Goal: Task Accomplishment & Management: Complete application form

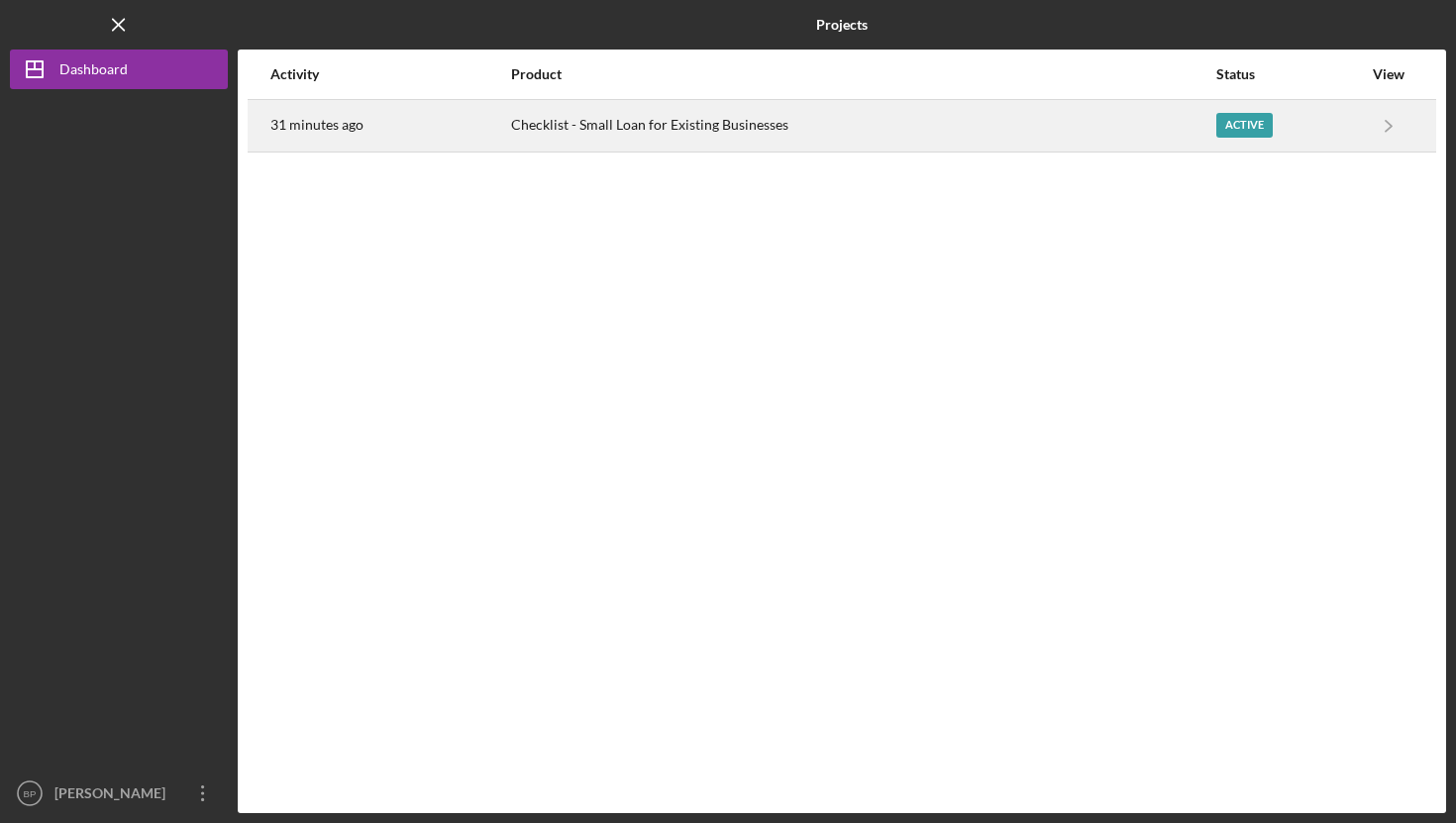
click at [573, 128] on div "Checklist - Small Loan for Existing Businesses" at bounding box center [863, 126] width 703 height 50
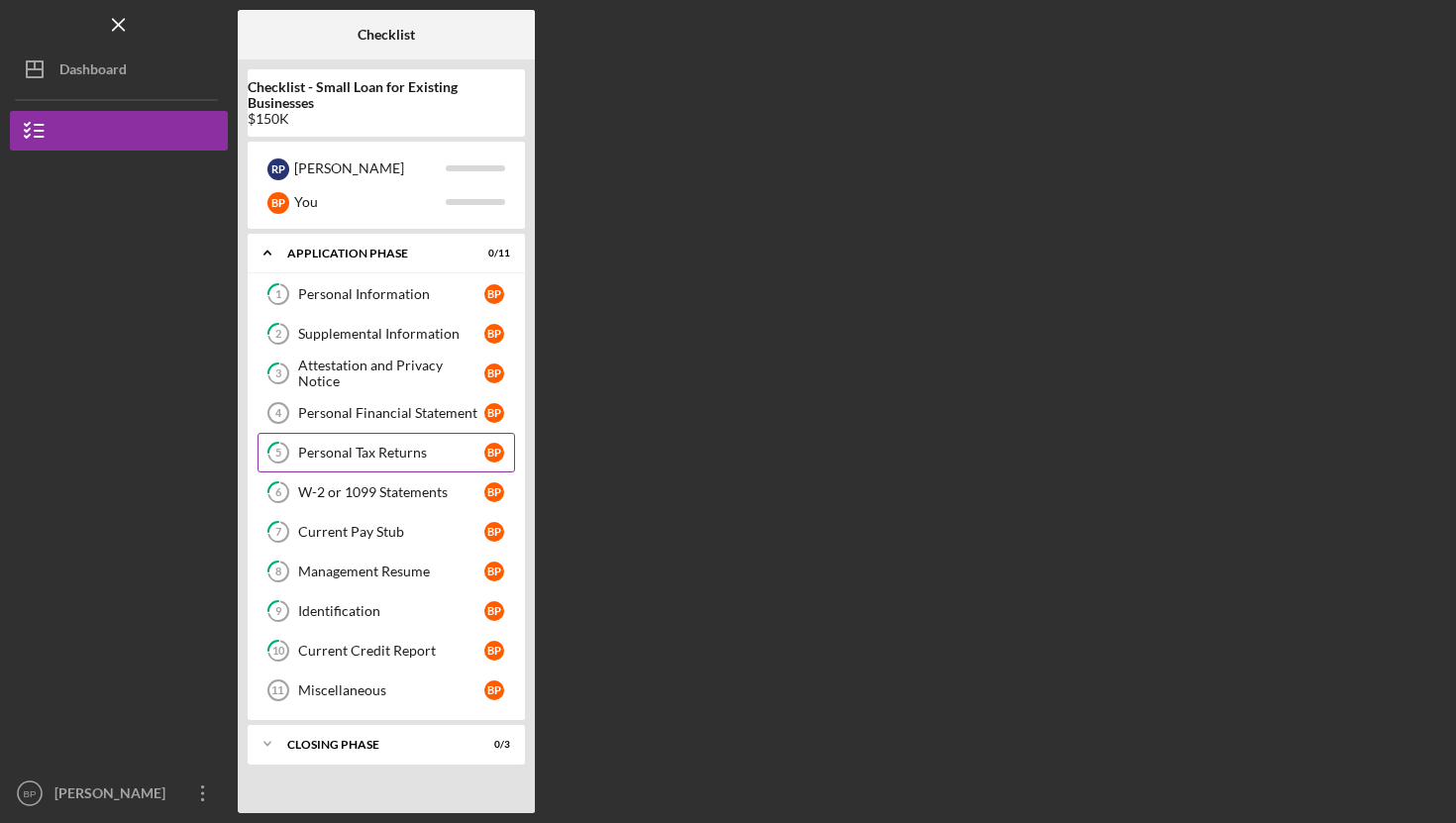
click at [352, 449] on div "Personal Tax Returns" at bounding box center [391, 453] width 187 height 16
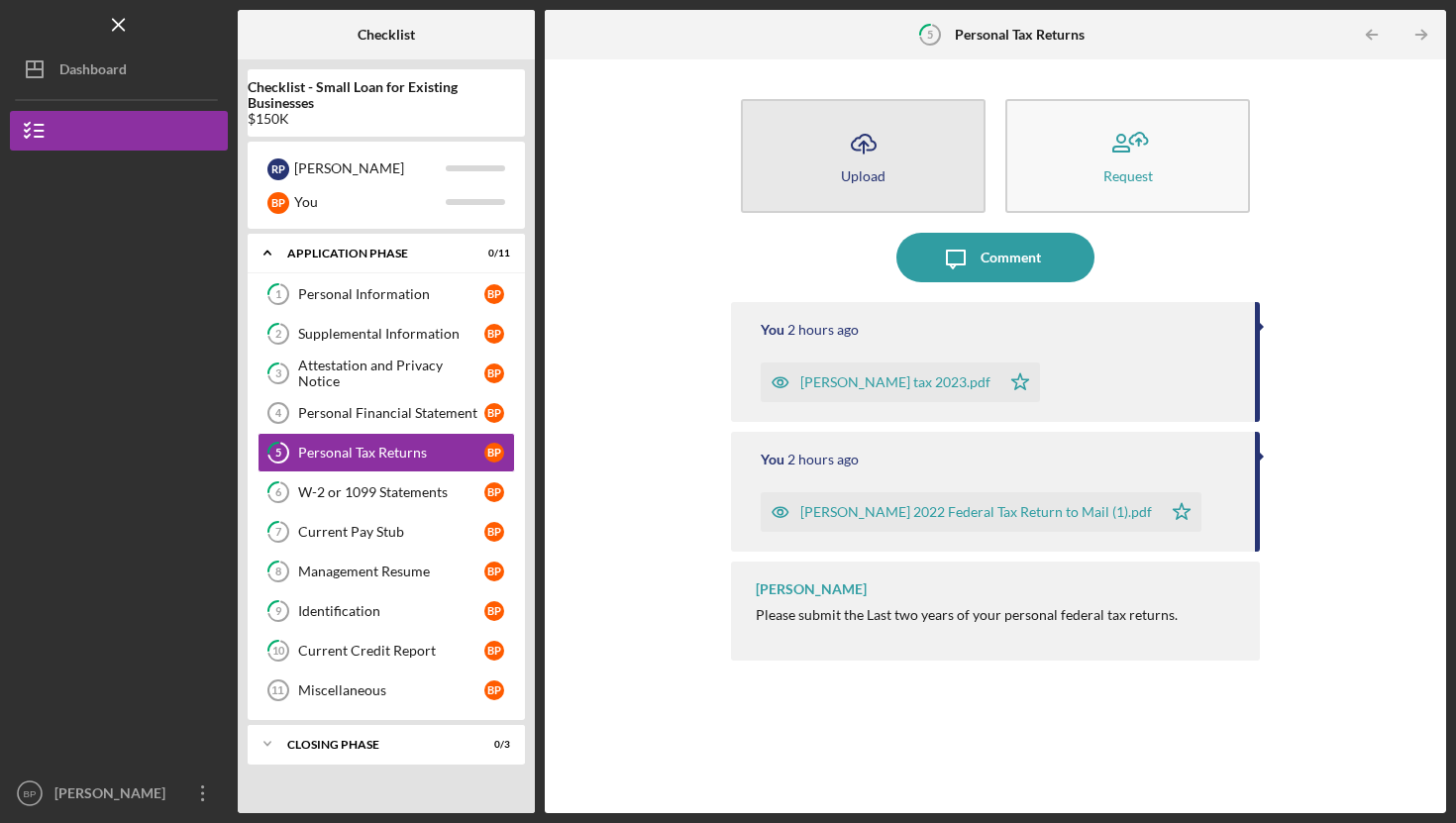
click at [854, 151] on icon "Icon/Upload" at bounding box center [864, 144] width 50 height 50
